Goal: Check status: Check status

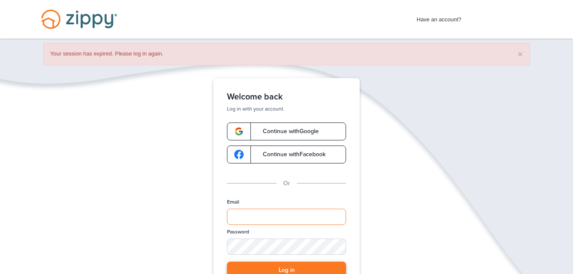
type input "**********"
click at [297, 263] on button "Log in" at bounding box center [286, 271] width 119 height 18
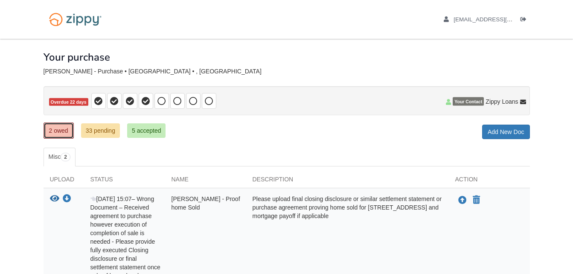
click at [49, 133] on link "2 owed" at bounding box center [59, 131] width 30 height 16
click at [97, 133] on link "33 pending" at bounding box center [100, 130] width 39 height 15
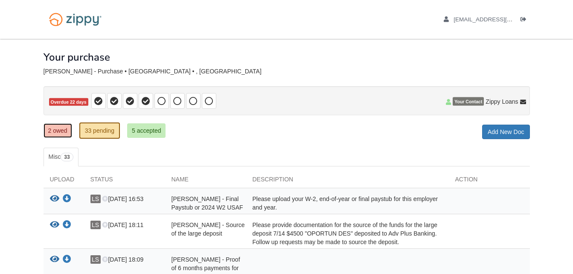
click at [63, 135] on link "2 owed" at bounding box center [58, 130] width 29 height 15
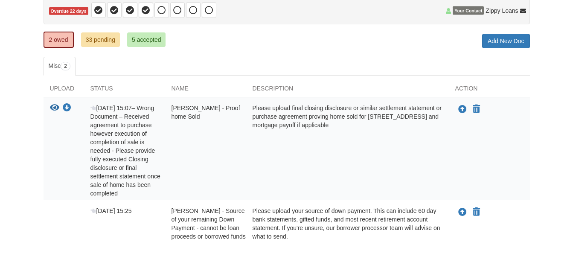
scroll to position [120, 0]
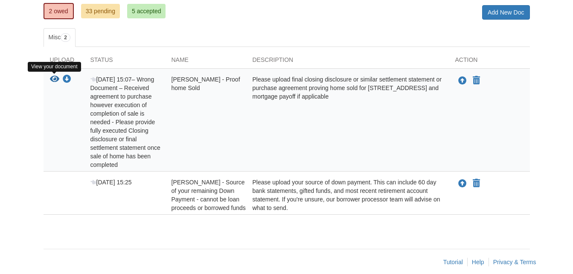
click at [53, 76] on icon "View Laura Somers - Proof home Sold" at bounding box center [54, 79] width 9 height 9
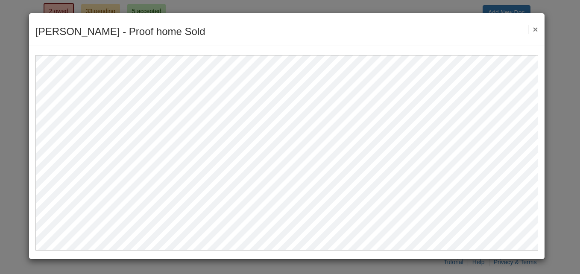
click at [535, 31] on button "×" at bounding box center [533, 29] width 10 height 9
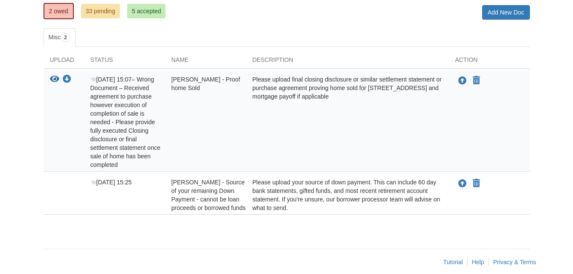
scroll to position [0, 0]
